Goal: Find specific page/section: Find specific page/section

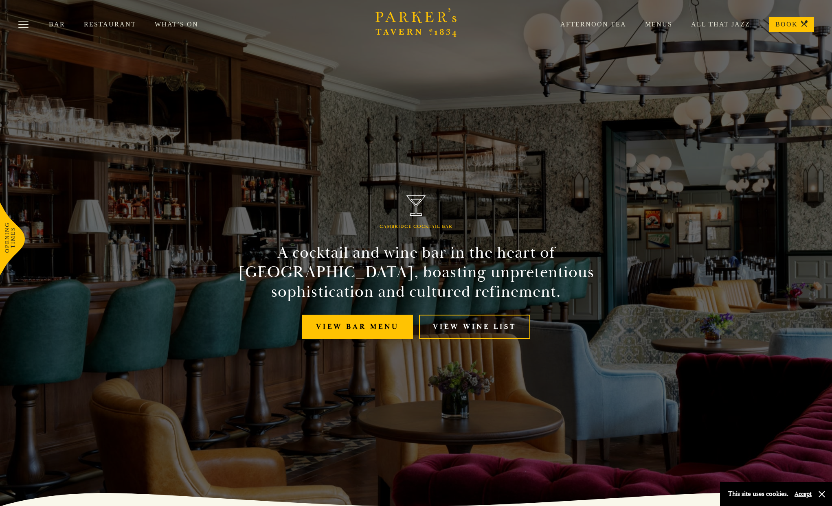
click at [796, 224] on section "Cambridge Cocktail Bar A cocktail and wine bar in the heart of [GEOGRAPHIC_DATA…" at bounding box center [416, 253] width 832 height 506
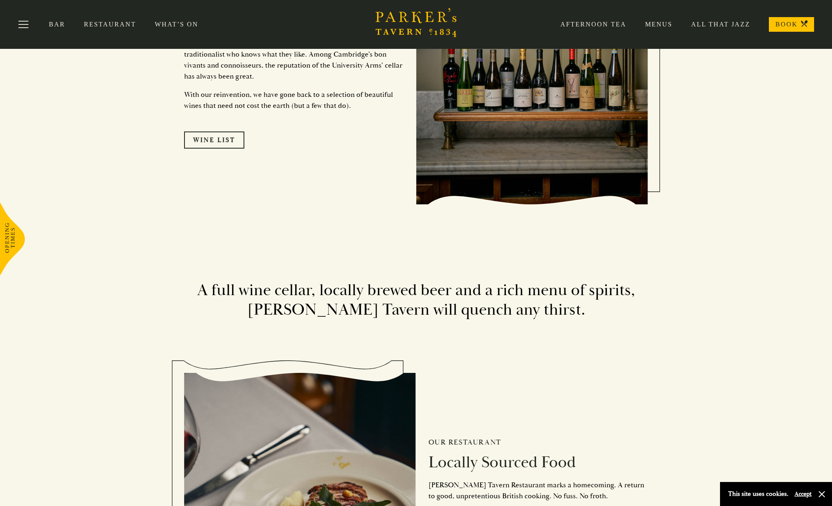
scroll to position [45, 0]
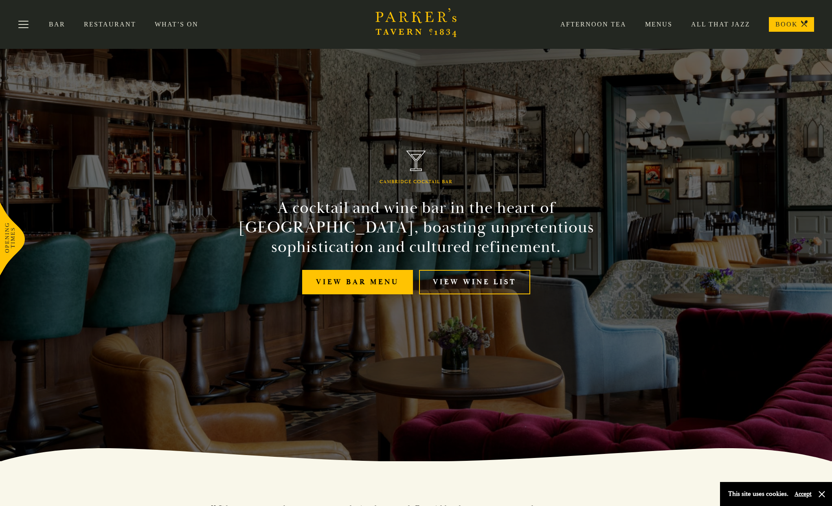
click at [668, 24] on link "Menus" at bounding box center [649, 24] width 46 height 8
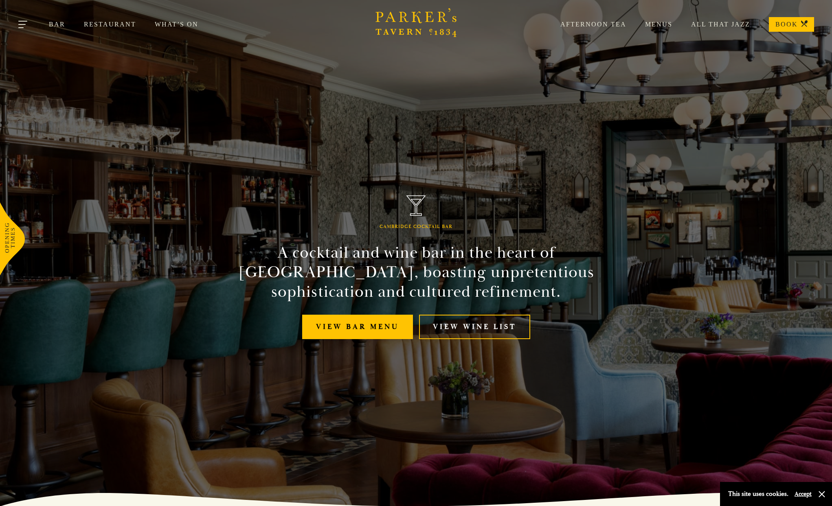
click at [21, 23] on button "Toggle navigation" at bounding box center [23, 26] width 35 height 35
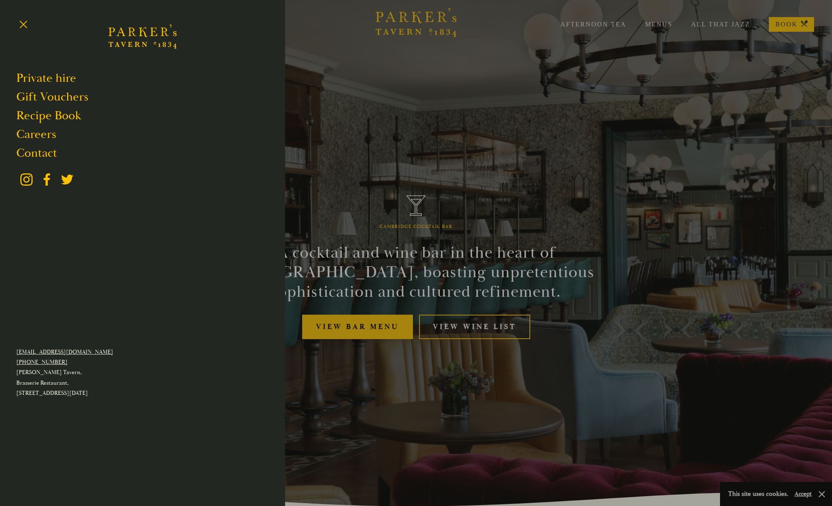
click at [349, 77] on div at bounding box center [416, 253] width 832 height 506
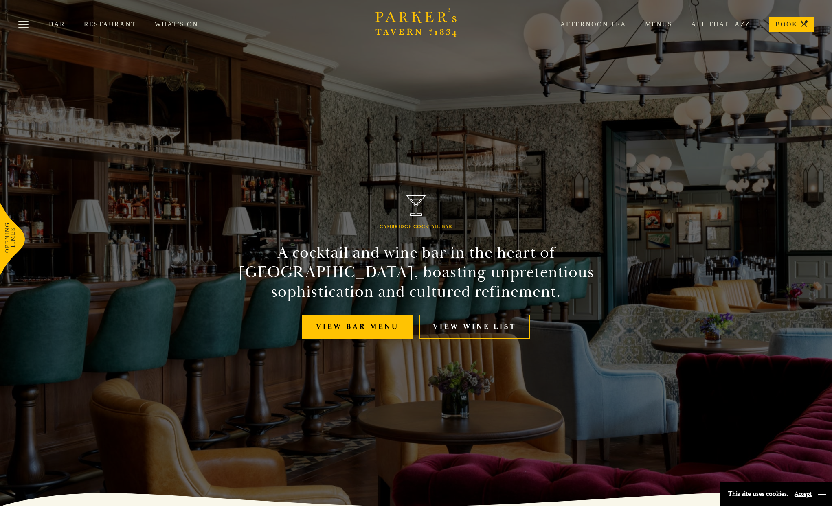
click at [819, 491] on button "button" at bounding box center [822, 494] width 8 height 8
